Goal: Task Accomplishment & Management: Use online tool/utility

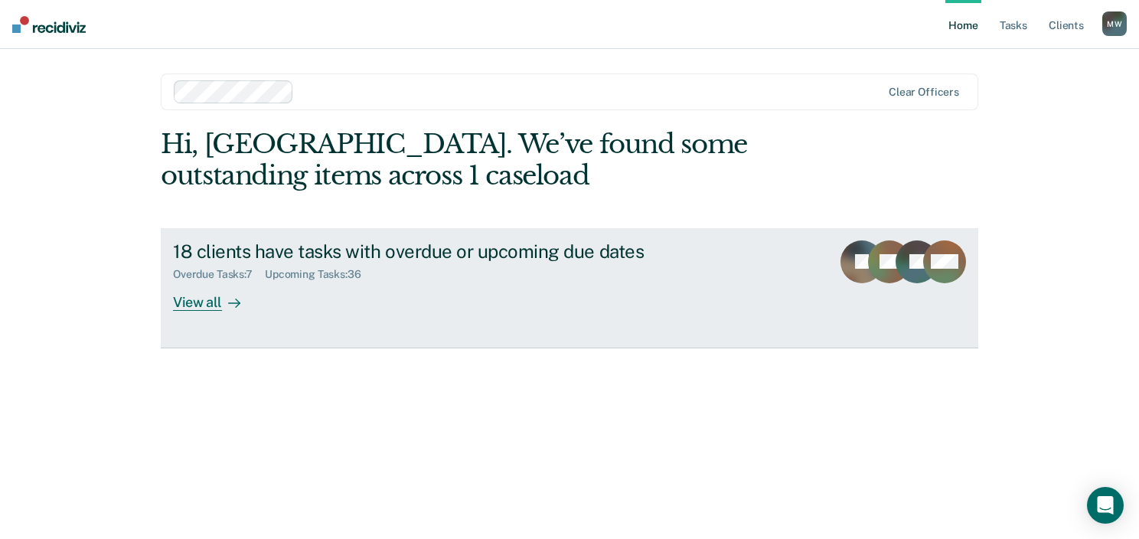
click at [192, 298] on div "View all" at bounding box center [216, 296] width 86 height 30
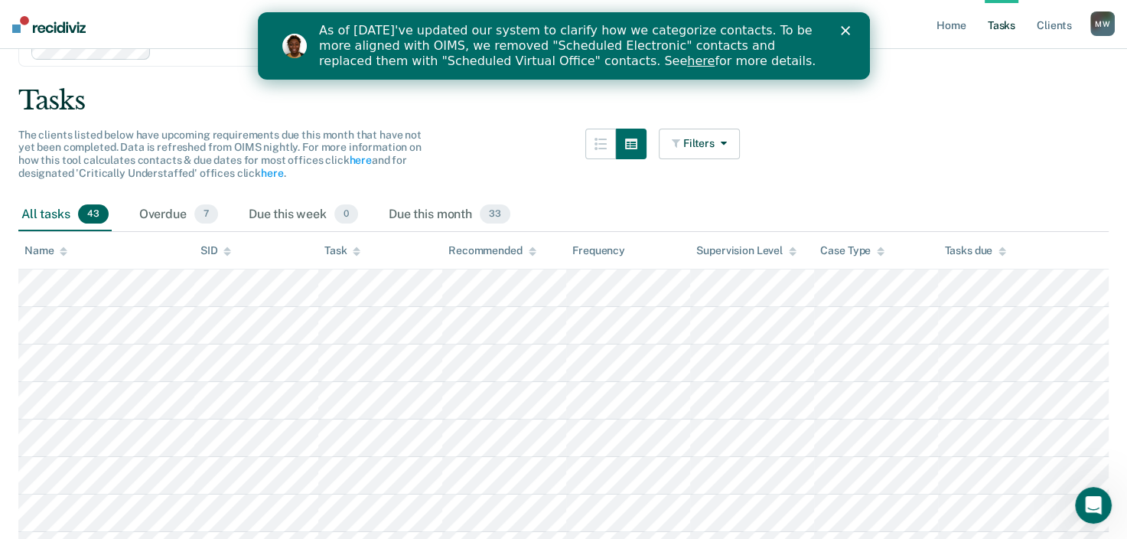
scroll to position [66, 0]
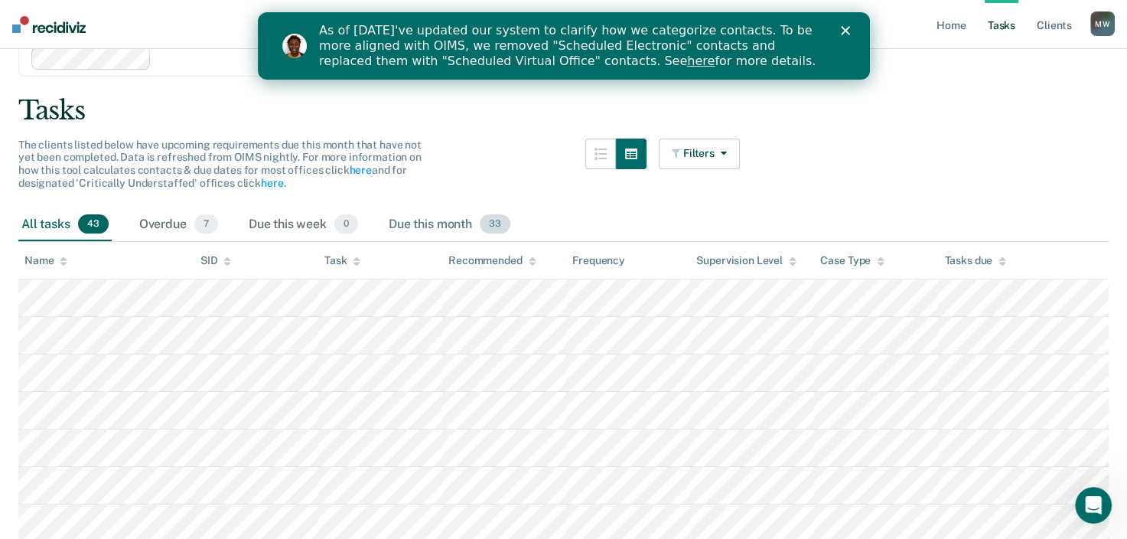
click at [438, 227] on div "Due this month 33" at bounding box center [450, 225] width 128 height 34
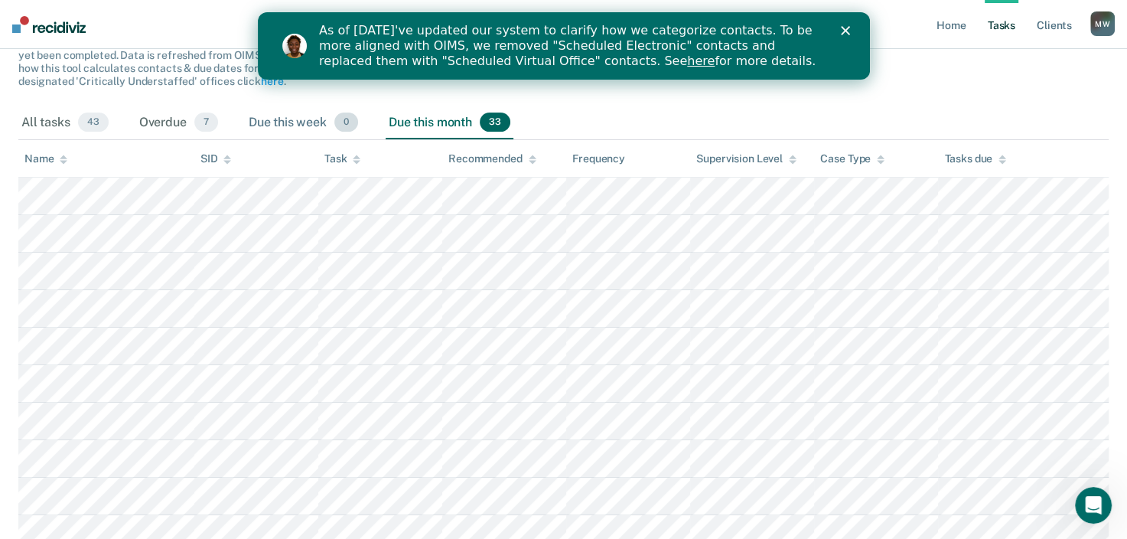
click at [312, 116] on div "Due this week 0" at bounding box center [304, 123] width 116 height 34
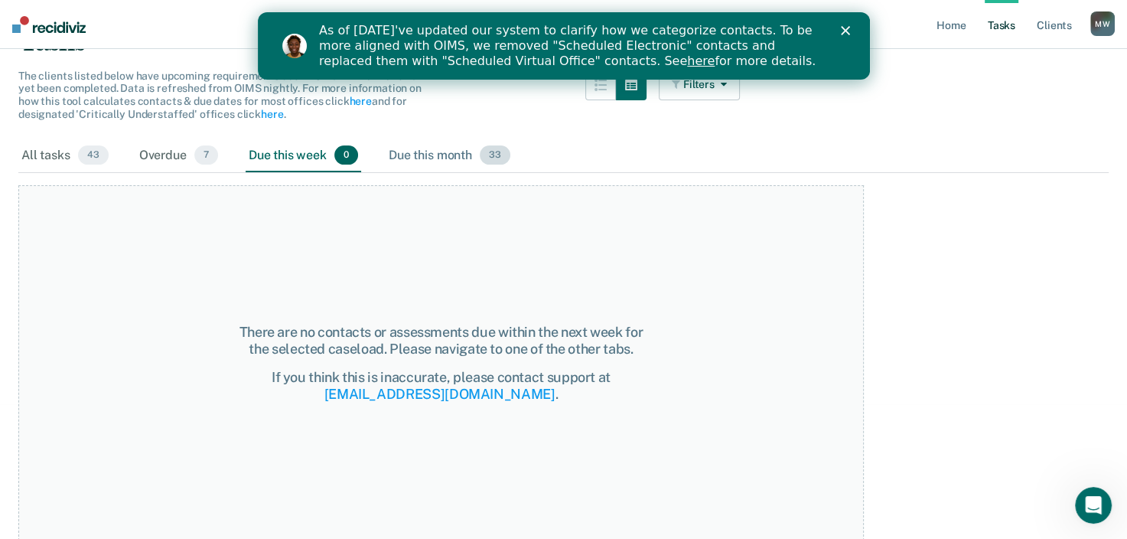
click at [412, 147] on div "Due this month 33" at bounding box center [450, 156] width 128 height 34
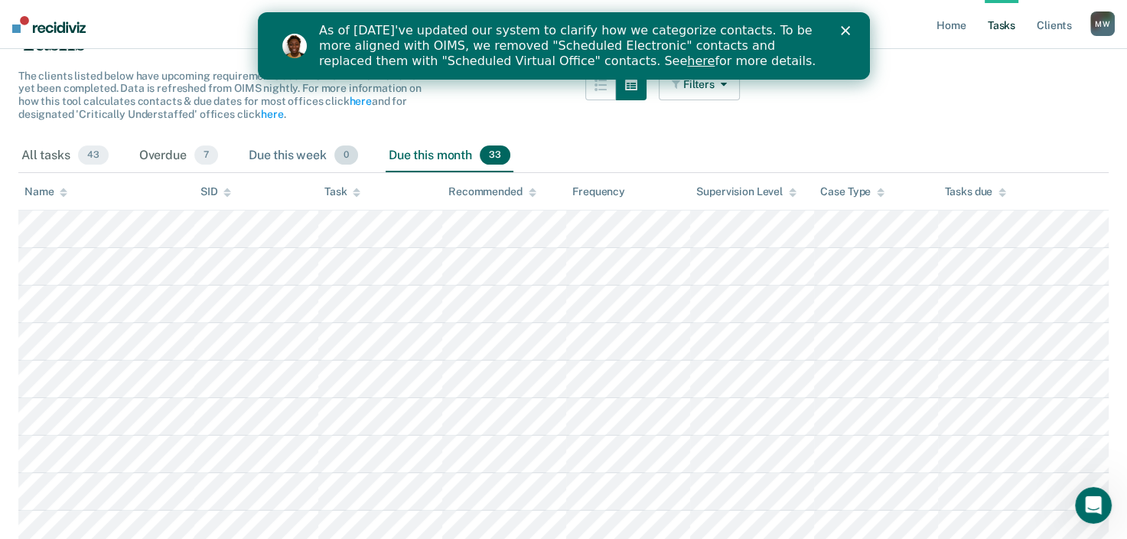
click at [285, 140] on div "Due this week 0" at bounding box center [304, 156] width 116 height 34
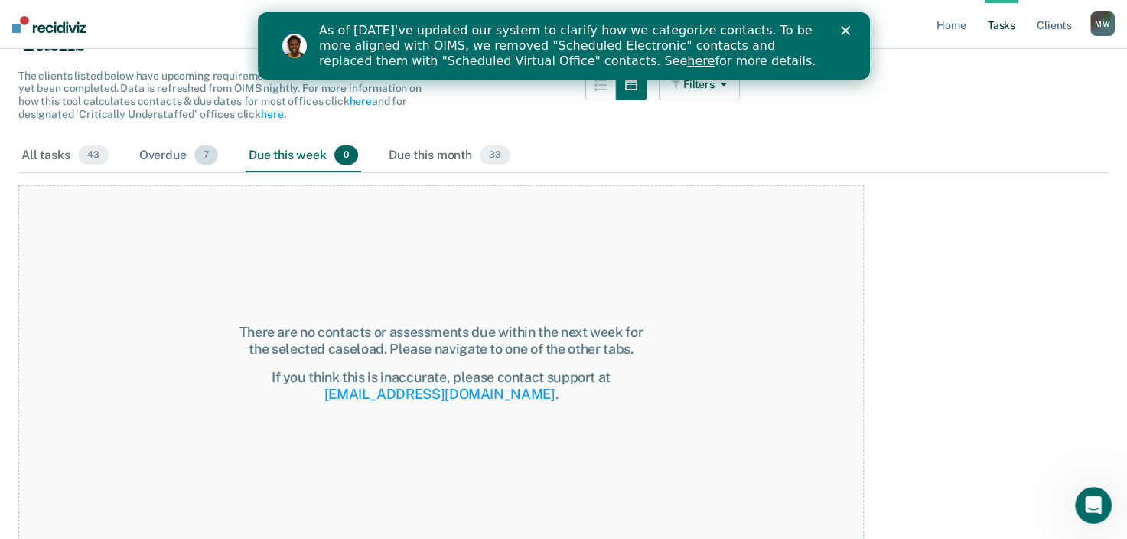
click at [178, 165] on div "Overdue 7" at bounding box center [178, 156] width 85 height 34
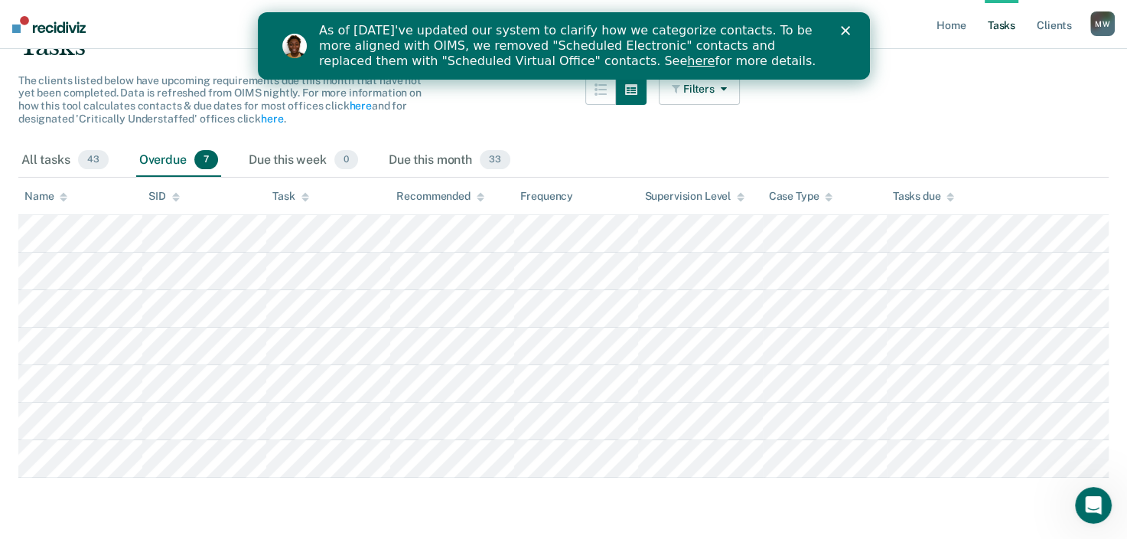
scroll to position [129, 0]
click at [80, 157] on span "43" at bounding box center [93, 162] width 31 height 20
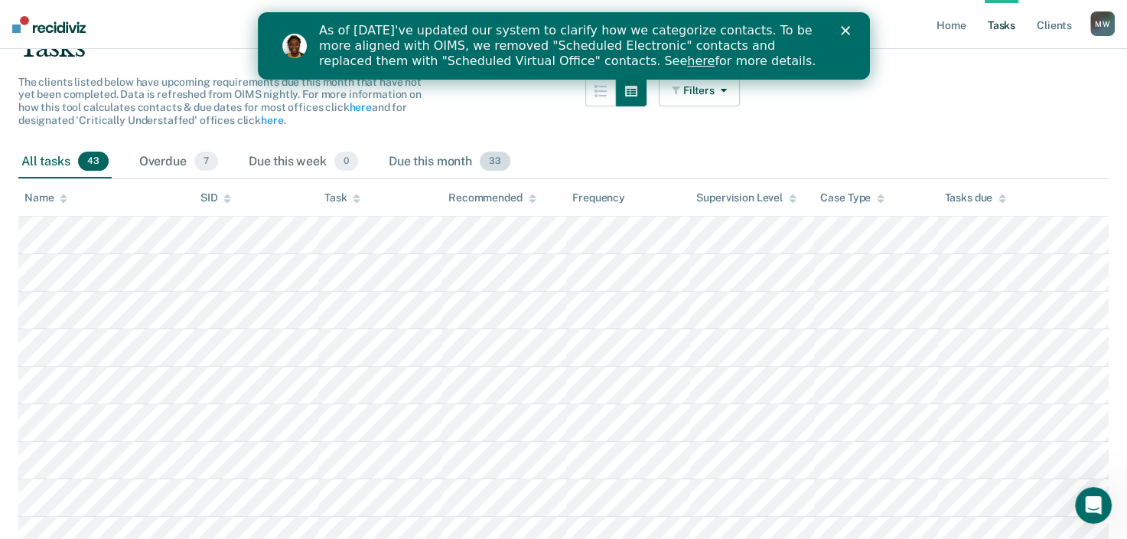
click at [451, 145] on div "Due this month 33" at bounding box center [450, 162] width 128 height 34
click at [456, 159] on div "Due this month 33" at bounding box center [450, 162] width 128 height 34
click at [452, 161] on div "Due this month 33" at bounding box center [450, 162] width 128 height 34
click at [461, 162] on div "Due this month 33" at bounding box center [450, 162] width 128 height 34
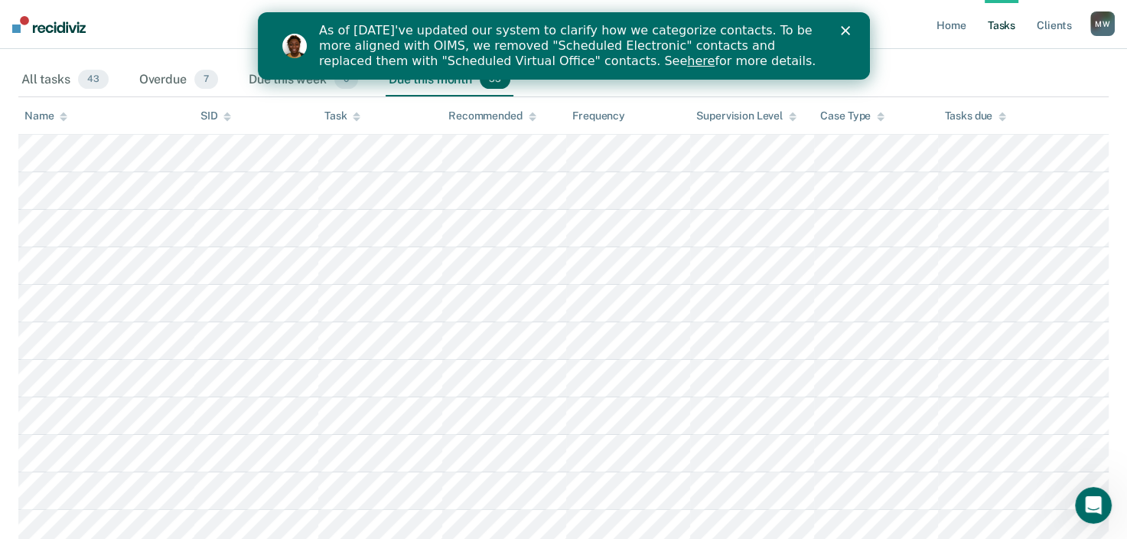
scroll to position [205, 0]
